Goal: Information Seeking & Learning: Learn about a topic

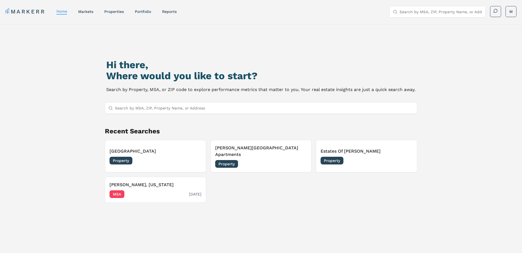
click at [119, 190] on span "MSA" at bounding box center [116, 194] width 15 height 8
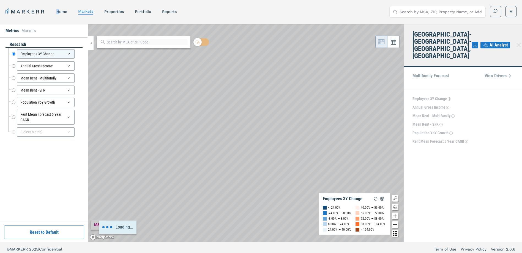
drag, startPoint x: 60, startPoint y: 20, endPoint x: 51, endPoint y: 26, distance: 10.8
click at [53, 22] on div "MARKERR home markets properties Portfolio reports Search by MSA, ZIP, Property …" at bounding box center [261, 11] width 522 height 22
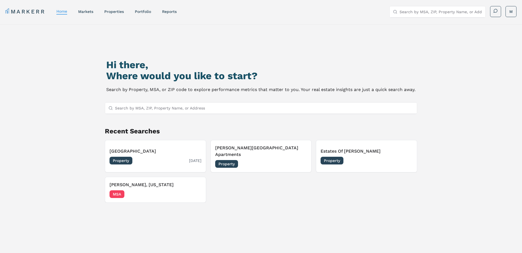
click at [124, 158] on span "Property" at bounding box center [120, 161] width 23 height 8
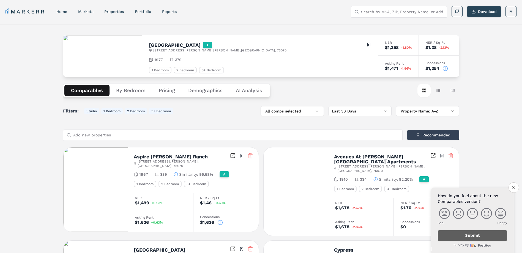
scroll to position [55, 0]
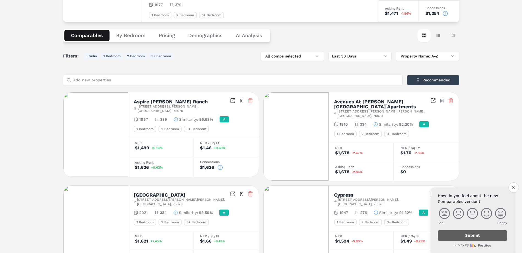
click at [220, 165] on icon at bounding box center [220, 168] width 6 height 6
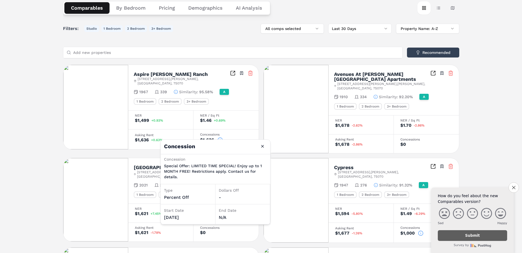
scroll to position [110, 0]
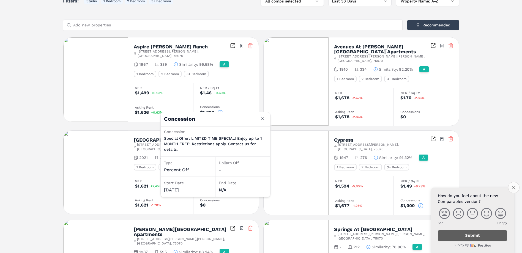
click at [513, 188] on icon "Close survey" at bounding box center [514, 188] width 4 height 4
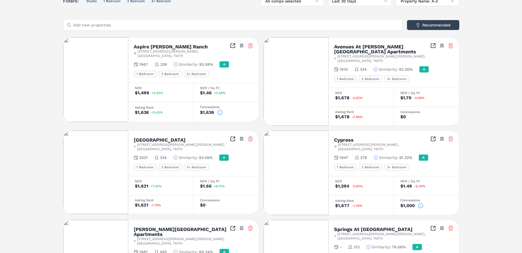
scroll to position [165, 0]
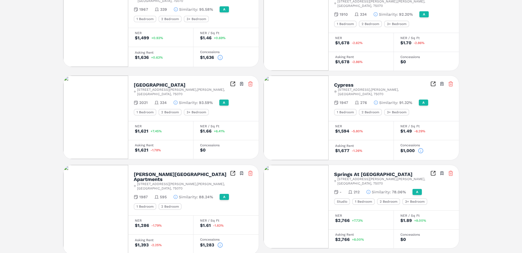
click at [158, 83] on h2 "[GEOGRAPHIC_DATA]" at bounding box center [160, 85] width 52 height 5
drag, startPoint x: 133, startPoint y: 76, endPoint x: 183, endPoint y: 78, distance: 49.8
click at [183, 78] on div "[GEOGRAPHIC_DATA] [STREET_ADDRESS][PERSON_NAME][PERSON_NAME] Toggle portfolio m…" at bounding box center [193, 98] width 130 height 45
drag, startPoint x: 183, startPoint y: 78, endPoint x: 172, endPoint y: 76, distance: 11.4
copy h2 "[GEOGRAPHIC_DATA]"
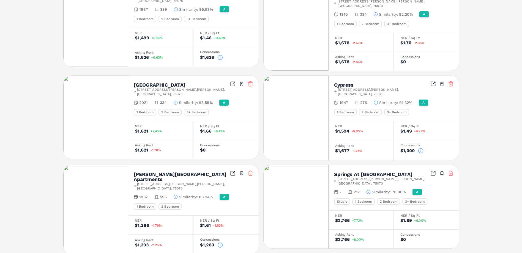
click at [421, 150] on icon at bounding box center [421, 150] width 0 height 0
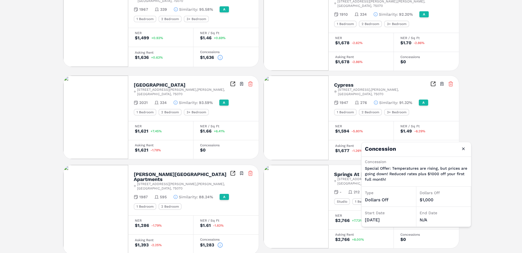
click at [488, 173] on div "[GEOGRAPHIC_DATA] A [STREET_ADDRESS][PERSON_NAME][PERSON_NAME] Toggle portfolio…" at bounding box center [261, 60] width 522 height 402
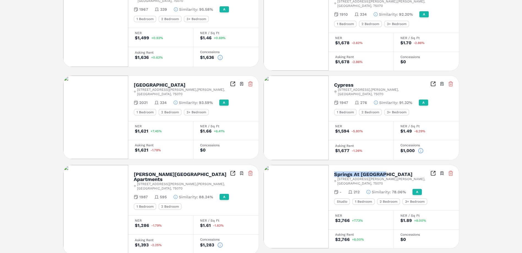
drag, startPoint x: 385, startPoint y: 161, endPoint x: 335, endPoint y: 163, distance: 50.9
click at [335, 172] on div "Springs At [GEOGRAPHIC_DATA]" at bounding box center [382, 174] width 96 height 5
drag, startPoint x: 335, startPoint y: 163, endPoint x: 347, endPoint y: 163, distance: 12.9
copy h2 "Springs At [GEOGRAPHIC_DATA]"
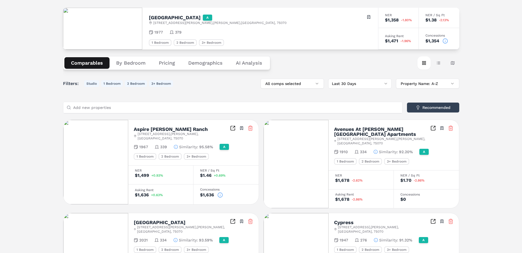
scroll to position [0, 0]
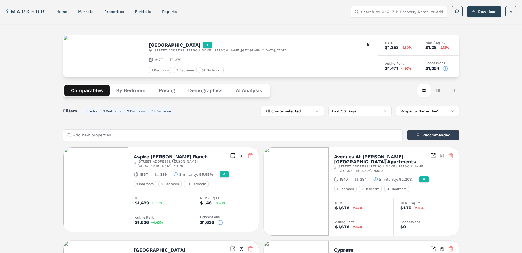
click at [166, 89] on button "Pricing" at bounding box center [166, 91] width 29 height 12
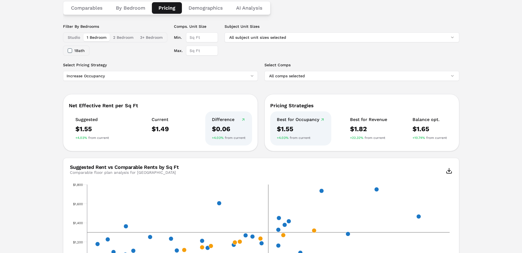
scroll to position [165, 0]
